Goal: Task Accomplishment & Management: Manage account settings

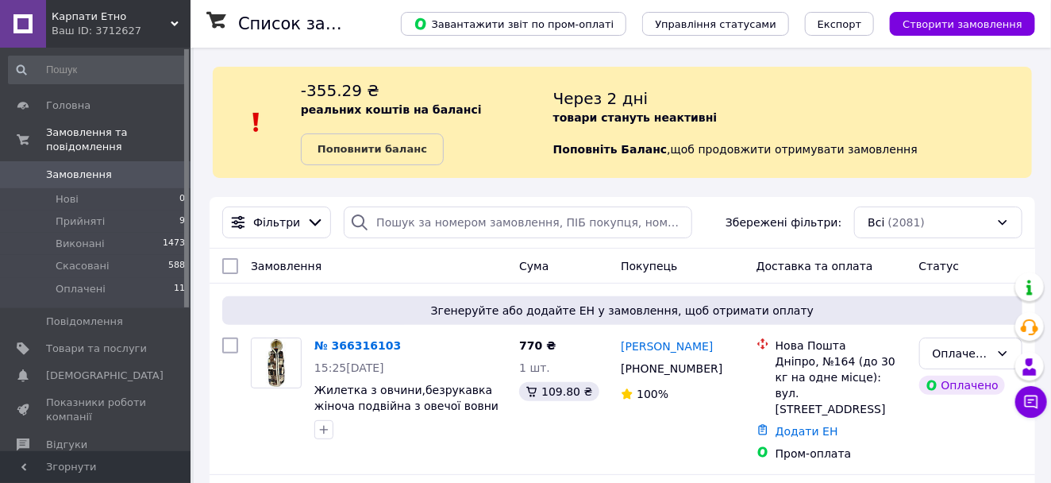
scroll to position [176, 0]
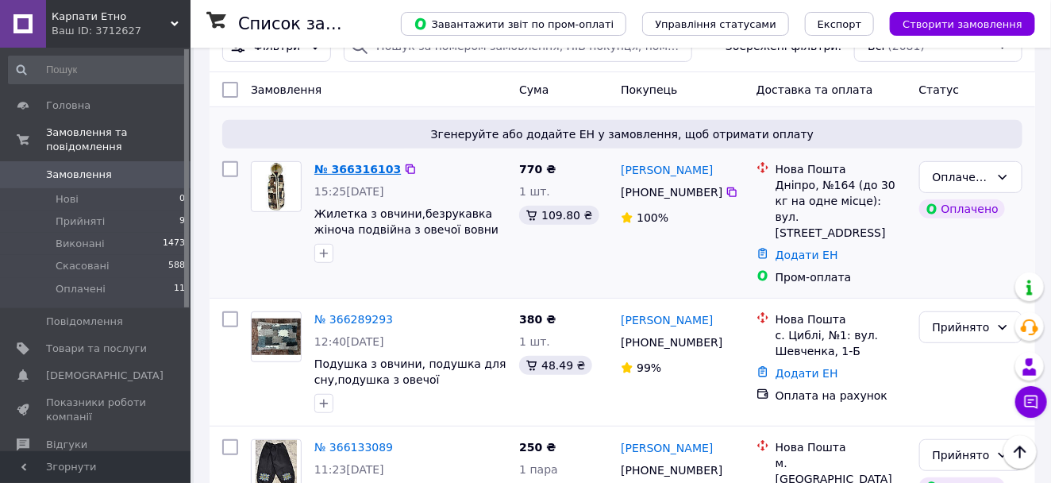
click at [352, 166] on link "№ 366316103" at bounding box center [357, 169] width 87 height 13
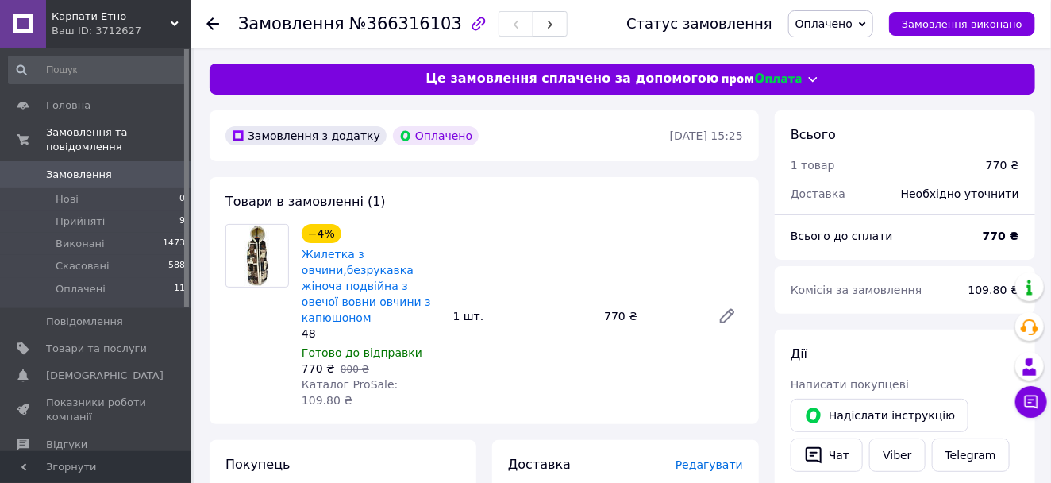
click at [838, 21] on span "Оплачено" at bounding box center [823, 23] width 57 height 13
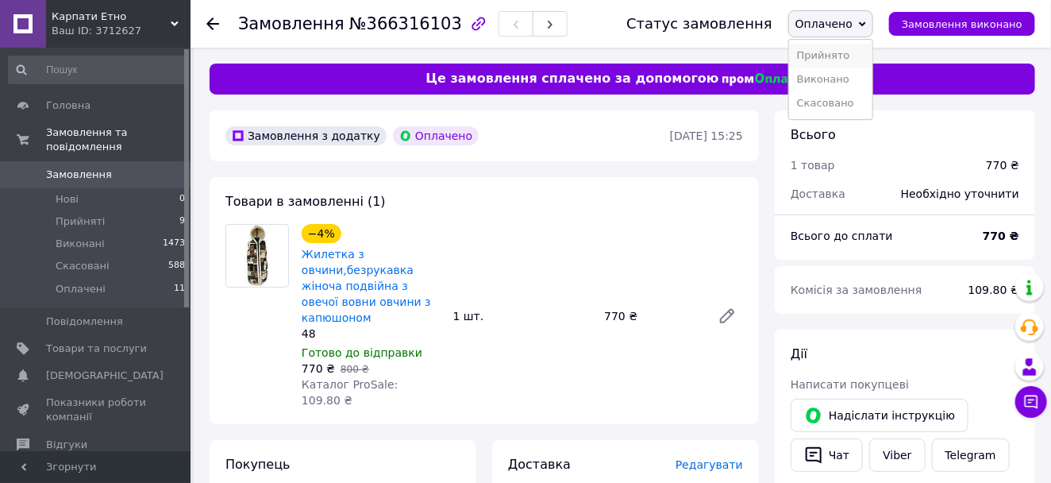
click at [840, 53] on li "Прийнято" at bounding box center [830, 56] width 83 height 24
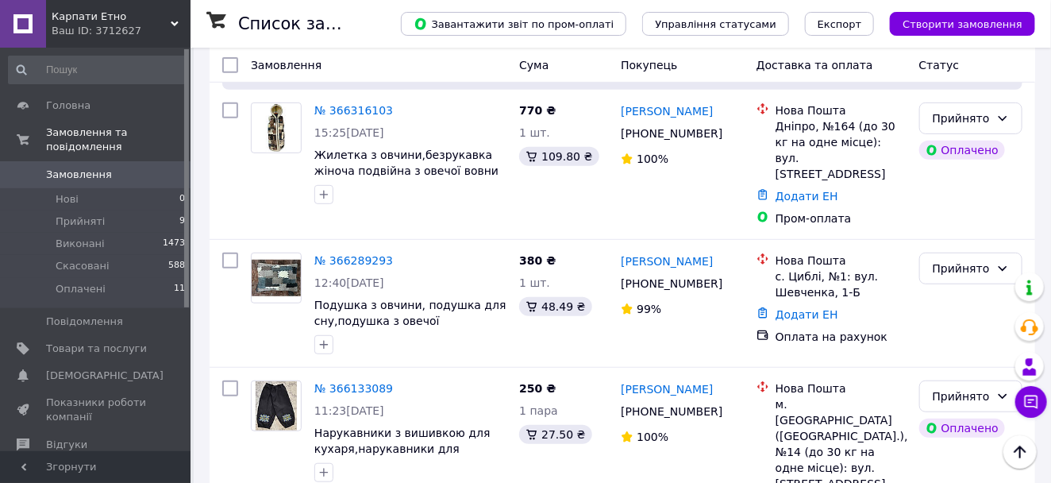
scroll to position [264, 0]
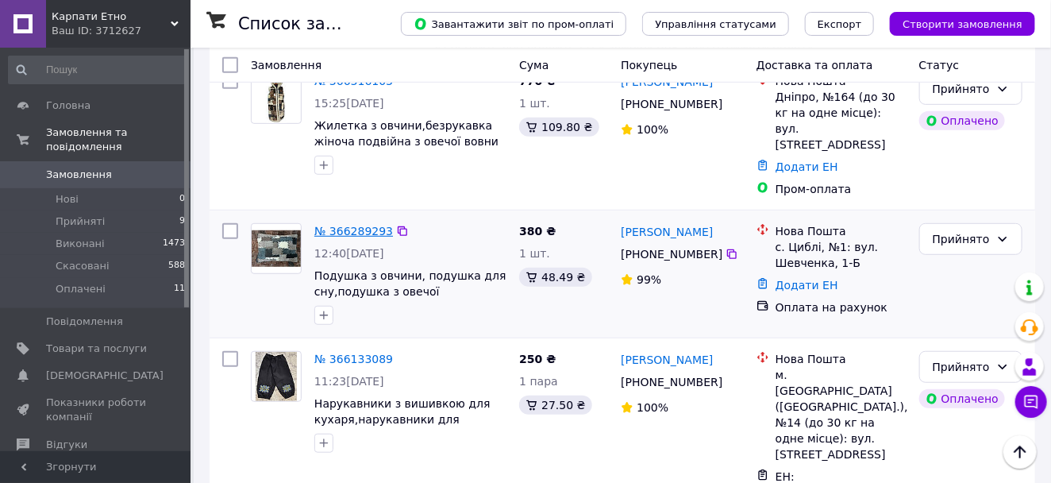
click at [356, 225] on link "№ 366289293" at bounding box center [353, 231] width 79 height 13
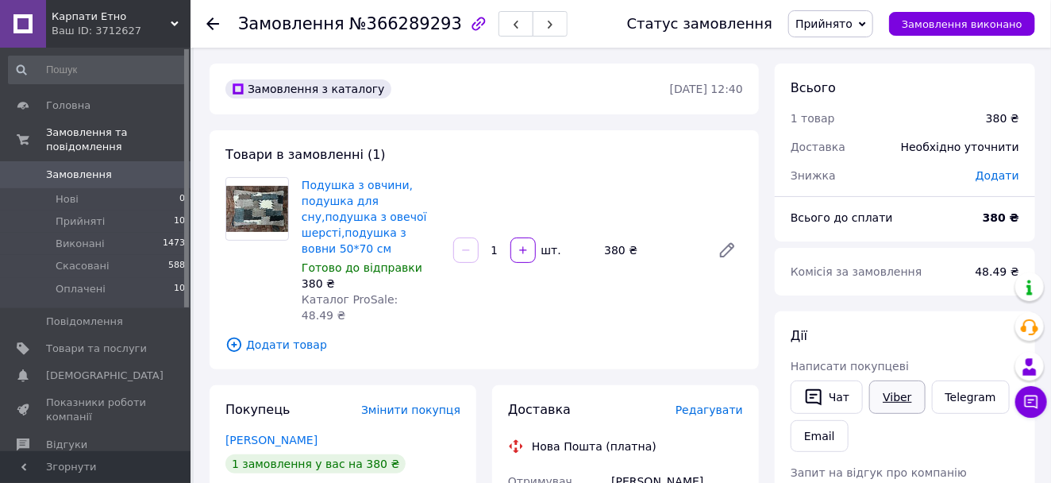
click at [893, 391] on link "Viber" at bounding box center [897, 396] width 56 height 33
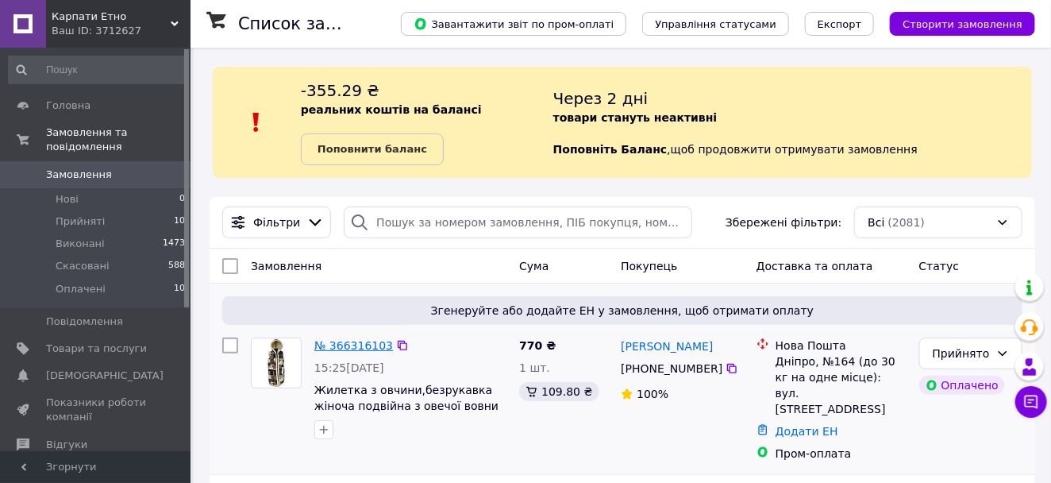
click at [349, 348] on link "№ 366316103" at bounding box center [353, 345] width 79 height 13
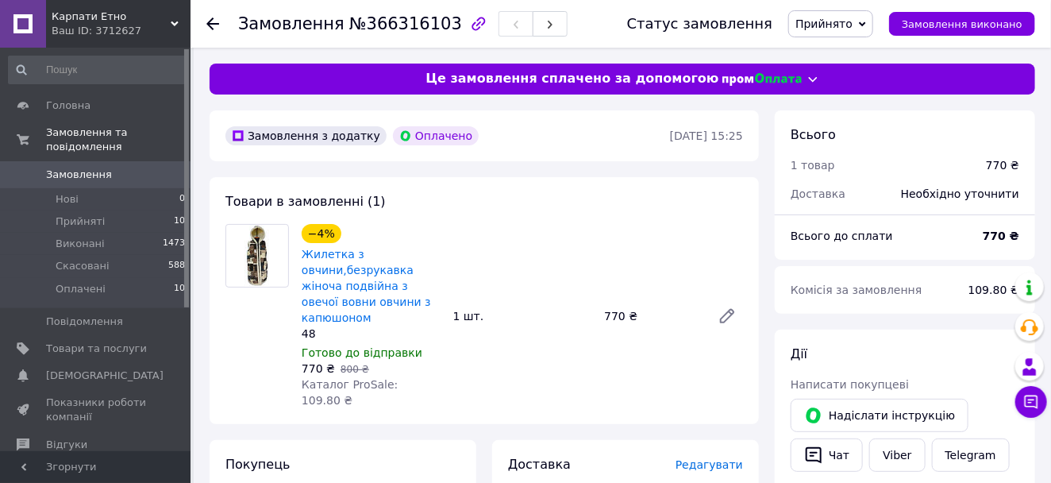
click at [211, 24] on use at bounding box center [212, 23] width 13 height 13
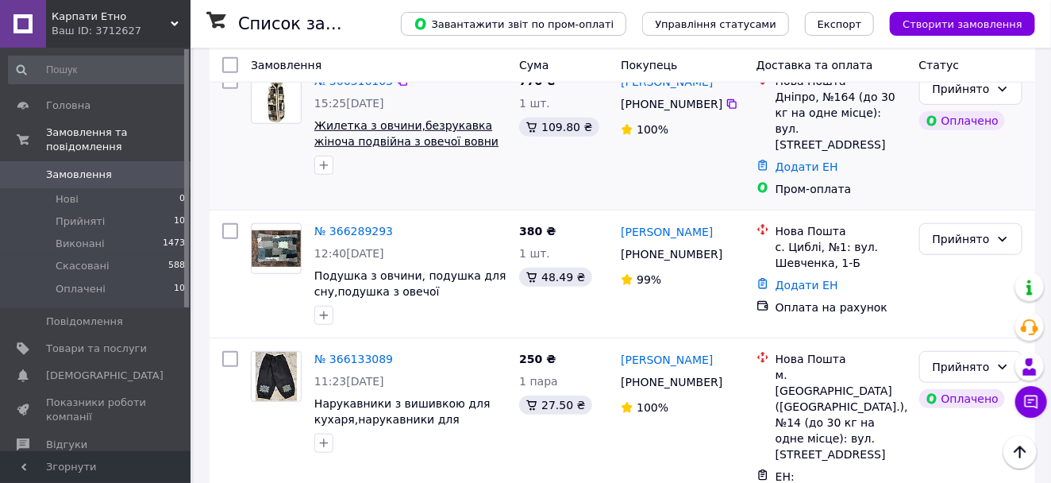
scroll to position [176, 0]
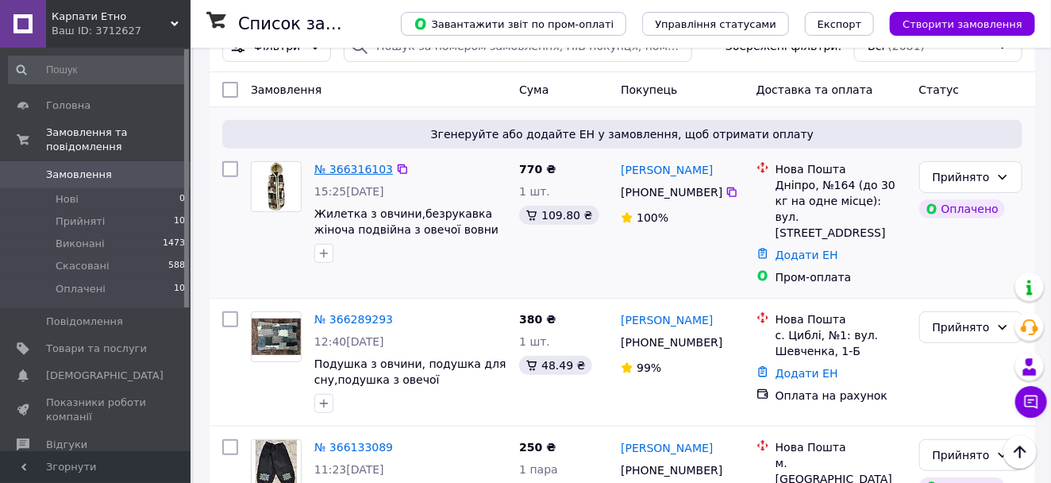
click at [349, 166] on link "№ 366316103" at bounding box center [353, 169] width 79 height 13
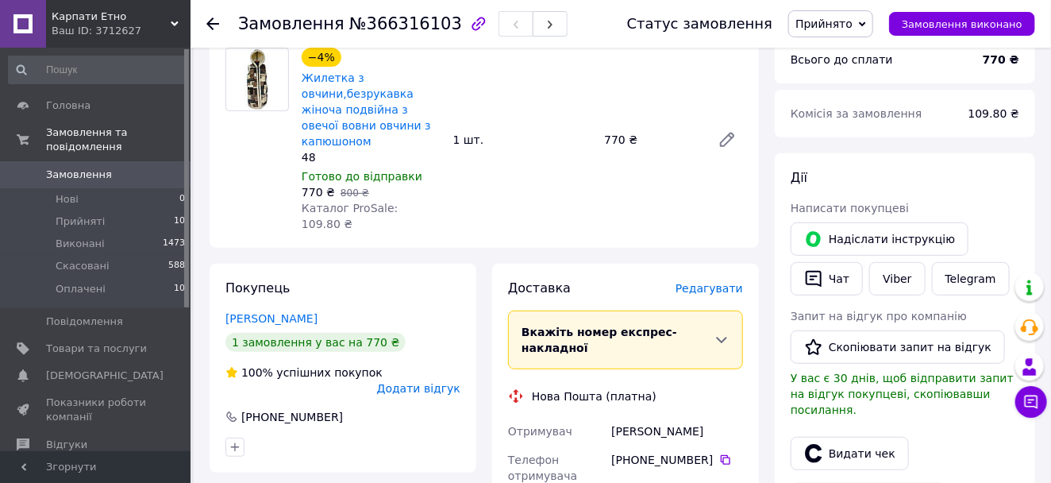
click at [214, 23] on use at bounding box center [212, 23] width 13 height 13
